Goal: Task Accomplishment & Management: Manage account settings

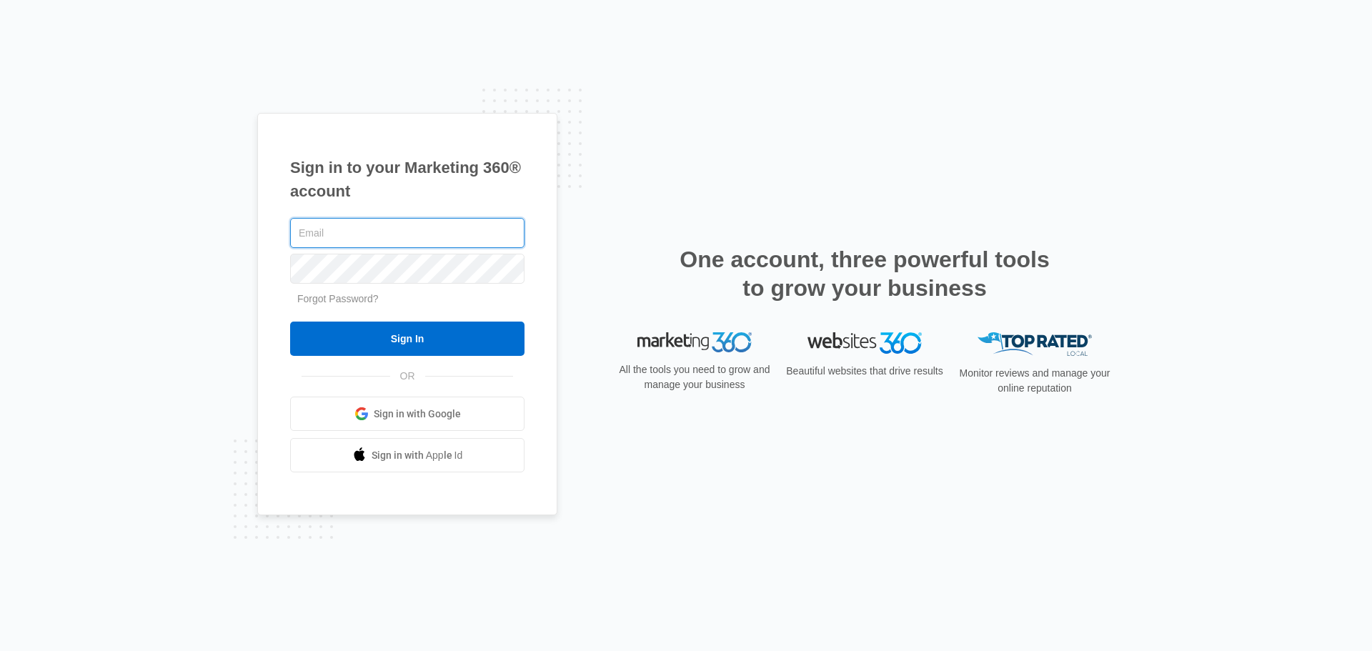
click at [344, 226] on input "text" at bounding box center [407, 233] width 234 height 30
click at [576, 344] on div "Sign in to your Marketing 360® account Forgot Password? Sign In OR" at bounding box center [685, 326] width 857 height 426
click at [338, 295] on link "Forgot Password?" at bounding box center [337, 298] width 81 height 11
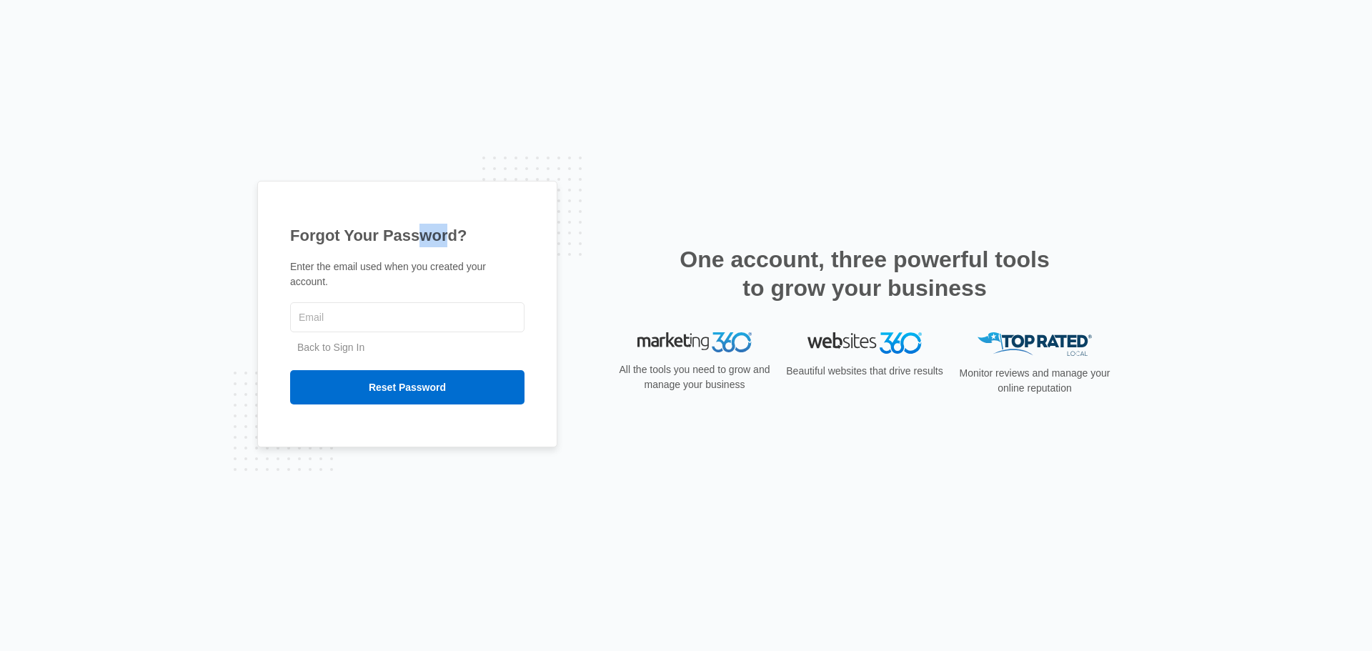
drag, startPoint x: 0, startPoint y: 1, endPoint x: 267, endPoint y: 104, distance: 286.3
click at [347, 144] on div "Forgot Your Password? Enter the email used when you created your account. Back …" at bounding box center [686, 325] width 1372 height 651
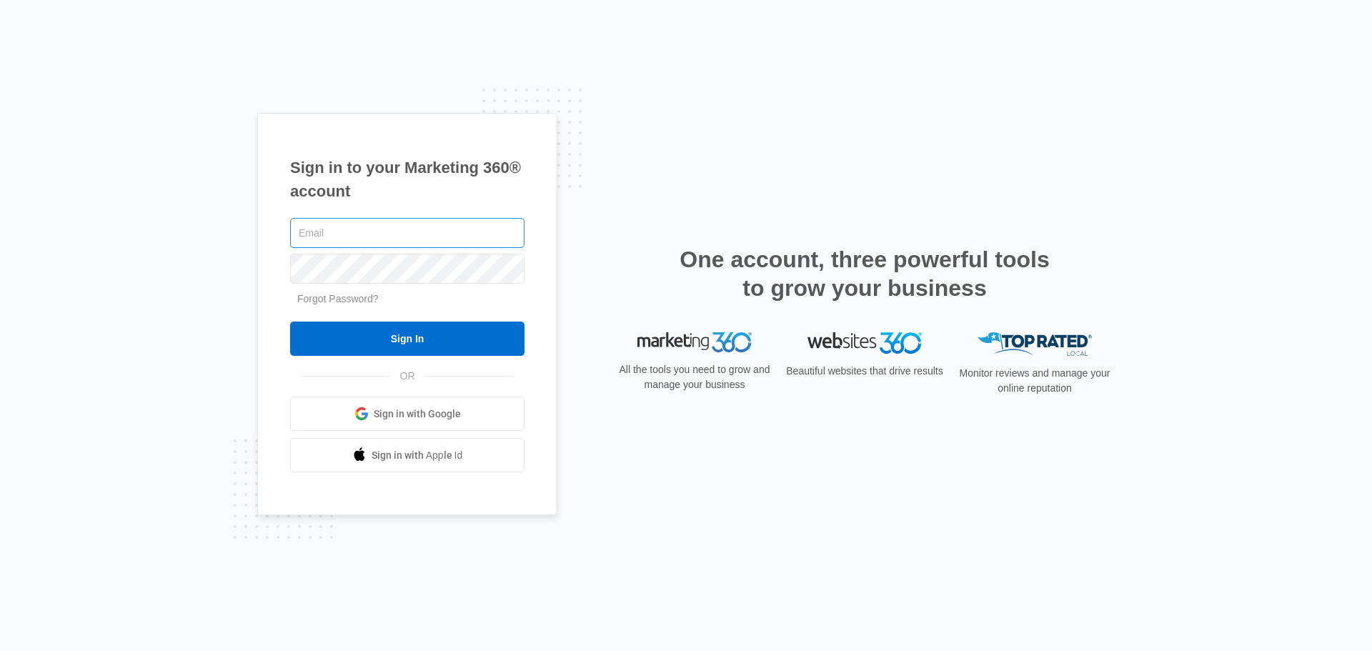
click at [346, 222] on input "text" at bounding box center [407, 233] width 234 height 30
type input "[EMAIL_ADDRESS][DOMAIN_NAME]"
click at [321, 272] on body "Sign in to your Marketing 360® account [EMAIL_ADDRESS][DOMAIN_NAME] Forgot Pass…" at bounding box center [686, 325] width 1372 height 651
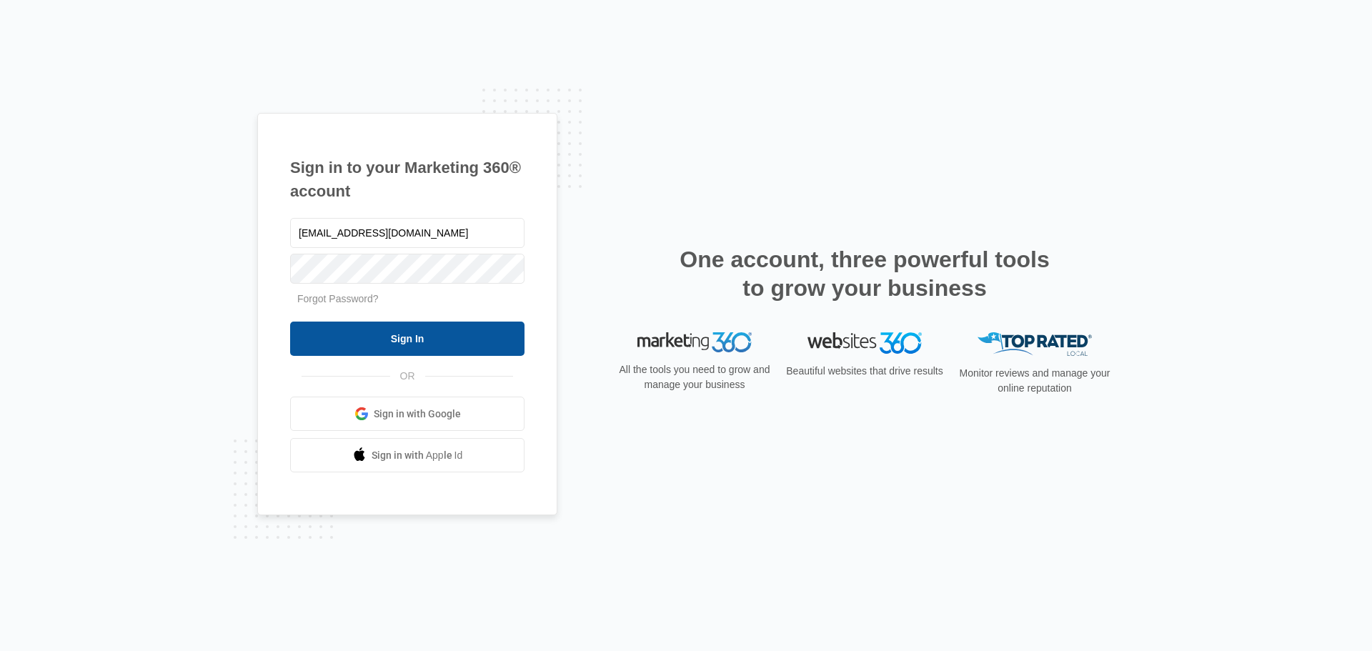
click at [454, 340] on input "Sign In" at bounding box center [407, 338] width 234 height 34
